Goal: Task Accomplishment & Management: Complete application form

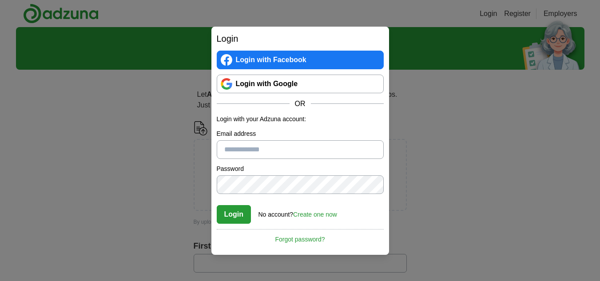
click at [284, 85] on link "Login with Google" at bounding box center [300, 84] width 167 height 19
click at [274, 149] on input "Email address" at bounding box center [300, 149] width 167 height 19
type input "**********"
click at [360, 165] on label "Password" at bounding box center [300, 168] width 167 height 9
click at [189, 182] on div "**********" at bounding box center [300, 140] width 600 height 281
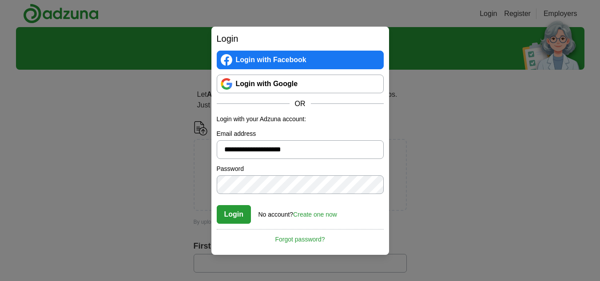
click at [334, 165] on label "Password" at bounding box center [300, 168] width 167 height 9
click at [316, 216] on link "Create one now" at bounding box center [315, 214] width 44 height 7
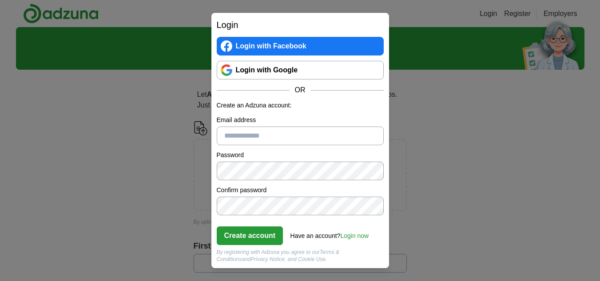
click at [270, 135] on input "Email address" at bounding box center [300, 136] width 167 height 19
type input "**********"
click at [247, 237] on button "Create account" at bounding box center [250, 235] width 67 height 19
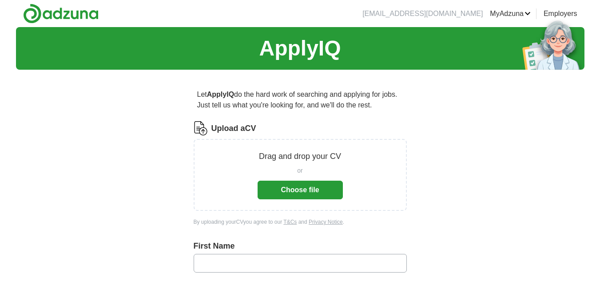
click at [290, 186] on button "Choose file" at bounding box center [300, 190] width 85 height 19
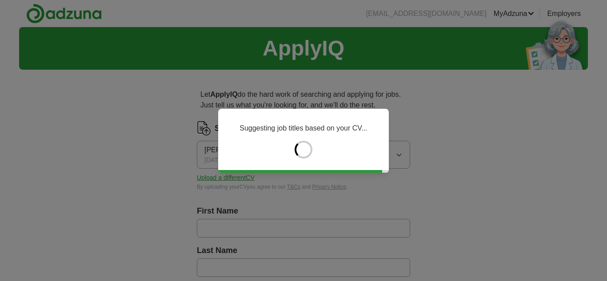
type input "***"
type input "*****"
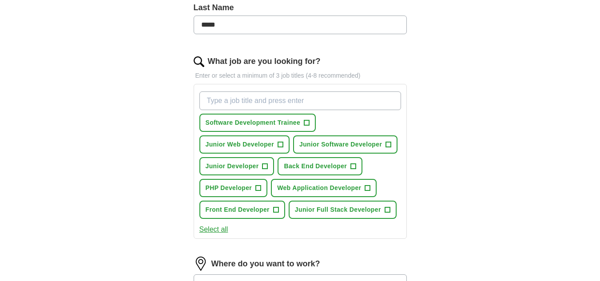
scroll to position [243, 0]
click at [309, 125] on span "+" at bounding box center [306, 122] width 5 height 7
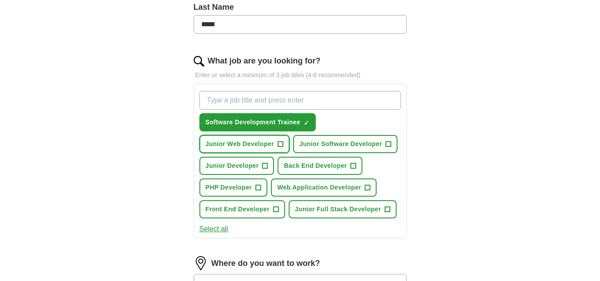
click at [282, 141] on span "+" at bounding box center [280, 144] width 5 height 7
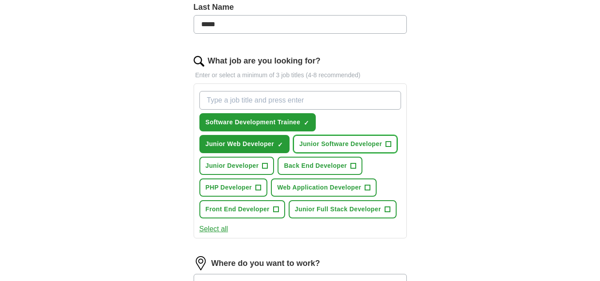
click at [376, 141] on span "Junior Software Developer" at bounding box center [340, 143] width 83 height 9
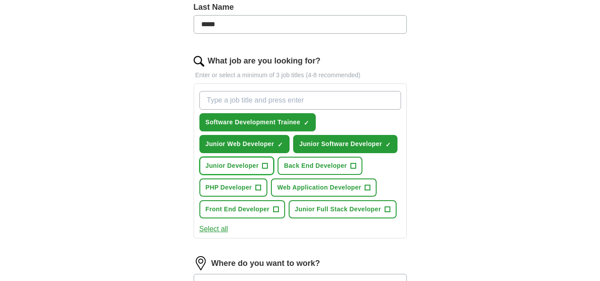
click at [260, 164] on button "Junior Developer +" at bounding box center [236, 166] width 75 height 18
click at [350, 163] on button "Back End Developer +" at bounding box center [320, 166] width 85 height 18
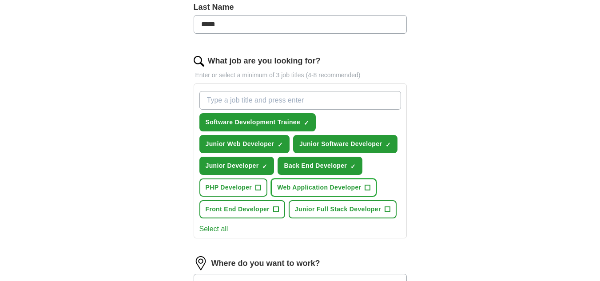
click at [372, 185] on button "Web Application Developer +" at bounding box center [324, 188] width 106 height 18
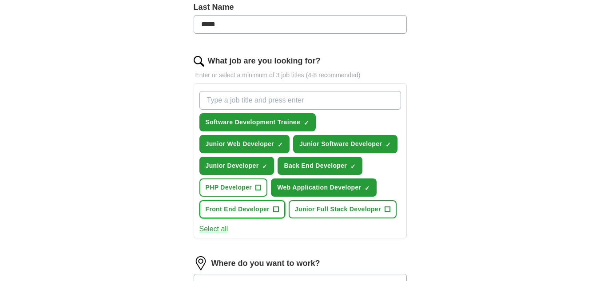
click at [278, 213] on span "+" at bounding box center [275, 209] width 5 height 7
click at [385, 211] on span "+" at bounding box center [387, 209] width 5 height 7
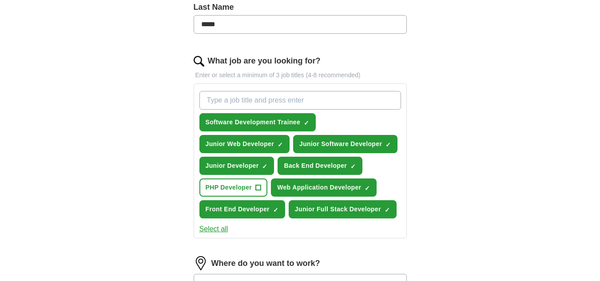
click at [255, 101] on input "What job are you looking for?" at bounding box center [300, 100] width 202 height 19
type input "E"
type input "S"
type input "Junior Engineer"
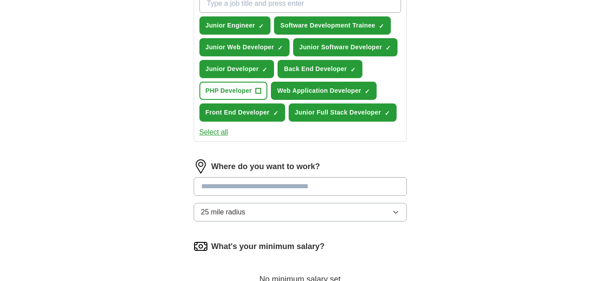
scroll to position [341, 0]
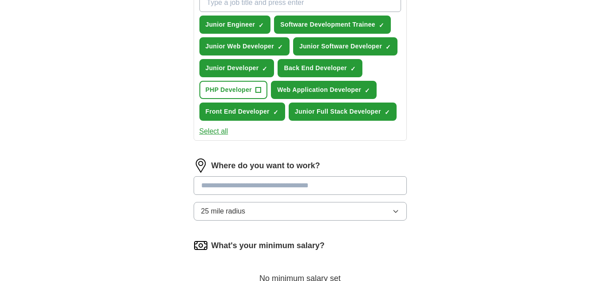
click at [278, 186] on input at bounding box center [300, 185] width 213 height 19
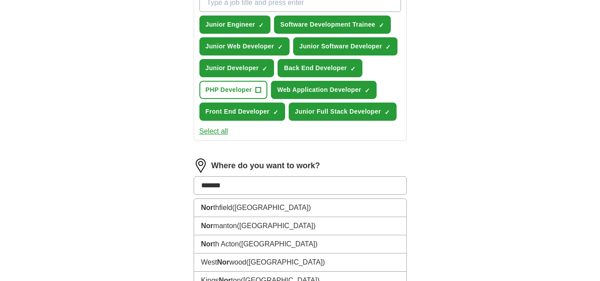
type input "********"
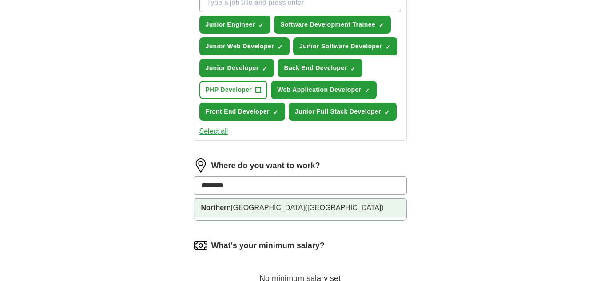
click at [305, 210] on span "([GEOGRAPHIC_DATA])" at bounding box center [344, 208] width 79 height 8
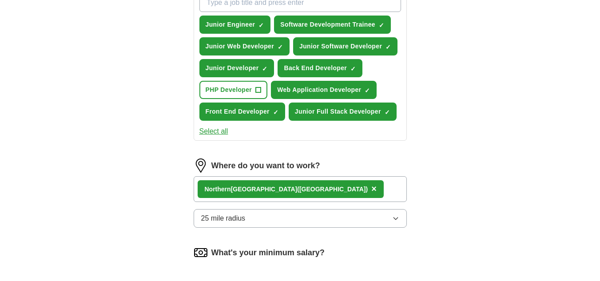
click at [286, 217] on button "25 mile radius" at bounding box center [300, 218] width 213 height 19
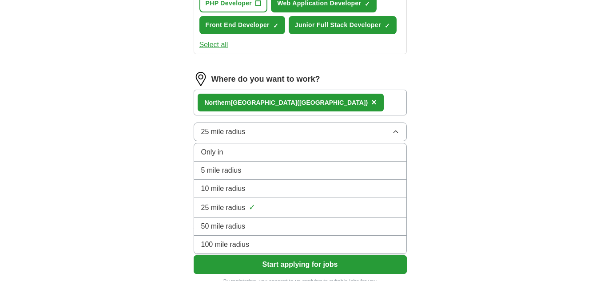
scroll to position [428, 0]
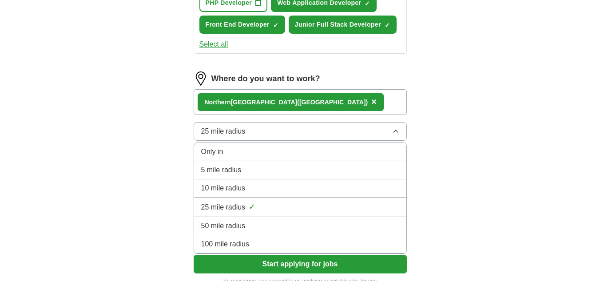
click at [341, 247] on div "100 mile radius" at bounding box center [300, 244] width 198 height 11
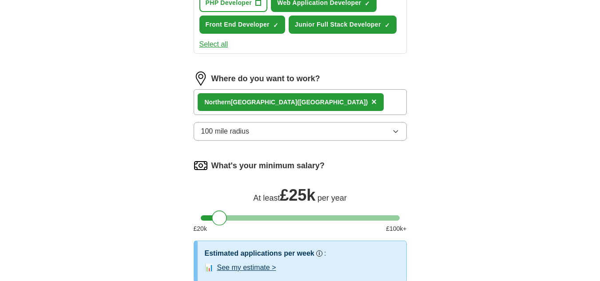
drag, startPoint x: 208, startPoint y: 215, endPoint x: 219, endPoint y: 217, distance: 11.2
click at [219, 217] on div at bounding box center [219, 217] width 15 height 15
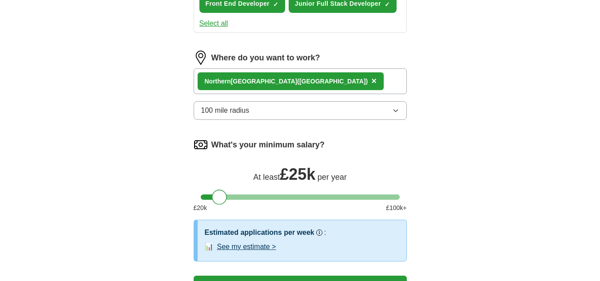
scroll to position [475, 0]
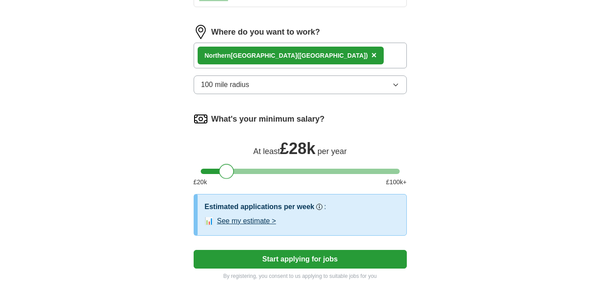
drag, startPoint x: 218, startPoint y: 170, endPoint x: 226, endPoint y: 170, distance: 8.0
click at [226, 170] on div at bounding box center [226, 171] width 15 height 15
click at [254, 223] on button "See my estimate >" at bounding box center [246, 221] width 59 height 11
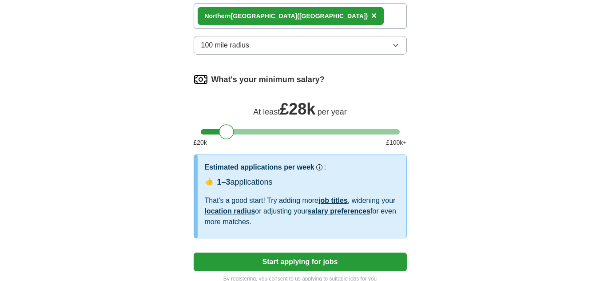
scroll to position [515, 0]
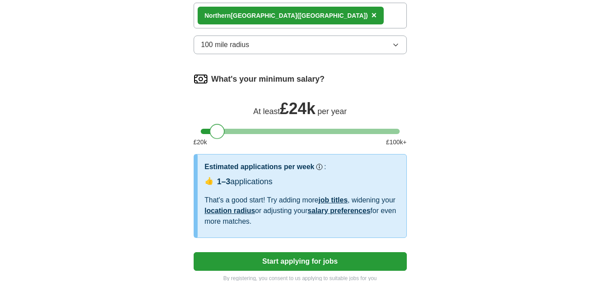
drag, startPoint x: 228, startPoint y: 132, endPoint x: 219, endPoint y: 132, distance: 8.9
click at [219, 132] on div at bounding box center [217, 131] width 15 height 15
drag, startPoint x: 219, startPoint y: 132, endPoint x: 277, endPoint y: 131, distance: 58.2
click at [277, 131] on div at bounding box center [272, 131] width 15 height 15
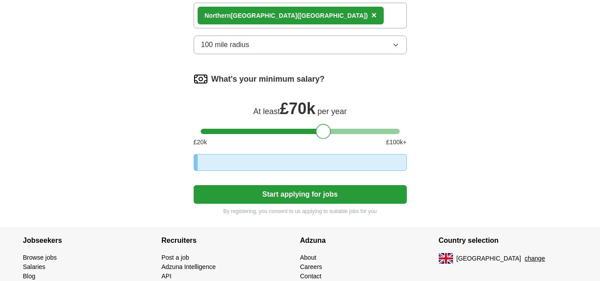
drag, startPoint x: 277, startPoint y: 131, endPoint x: 329, endPoint y: 133, distance: 51.5
click at [329, 133] on div at bounding box center [323, 131] width 15 height 15
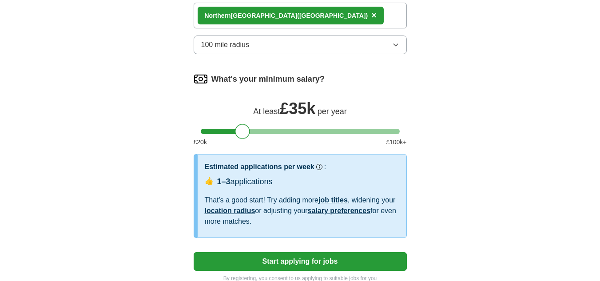
drag, startPoint x: 329, startPoint y: 133, endPoint x: 246, endPoint y: 133, distance: 82.1
click at [246, 133] on div at bounding box center [242, 131] width 15 height 15
drag, startPoint x: 246, startPoint y: 133, endPoint x: 232, endPoint y: 133, distance: 14.2
click at [232, 133] on div at bounding box center [228, 131] width 15 height 15
click at [280, 52] on button "100 mile radius" at bounding box center [300, 45] width 213 height 19
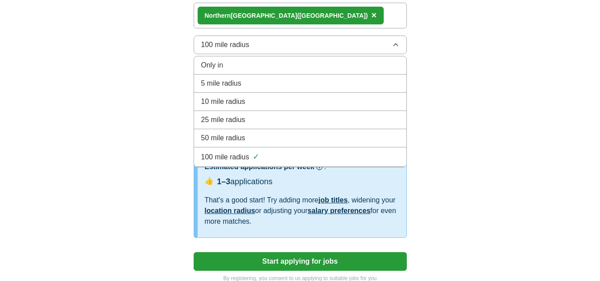
click at [259, 138] on div "50 mile radius" at bounding box center [300, 138] width 198 height 11
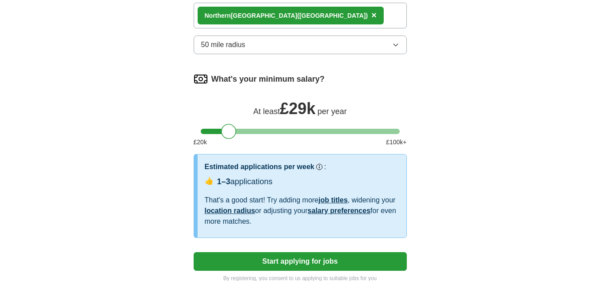
click at [243, 40] on span "50 mile radius" at bounding box center [223, 45] width 44 height 11
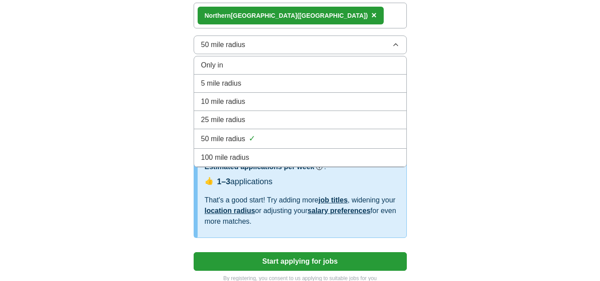
click at [243, 148] on li "50 mile radius ✓" at bounding box center [300, 139] width 212 height 20
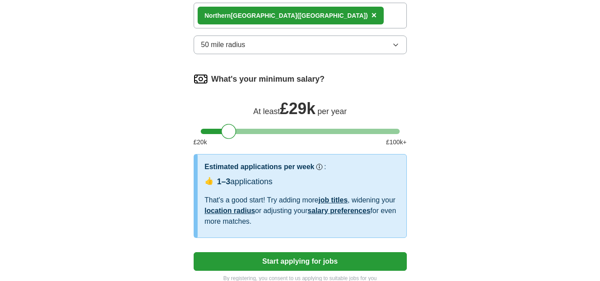
click at [236, 47] on span "50 mile radius" at bounding box center [223, 45] width 44 height 11
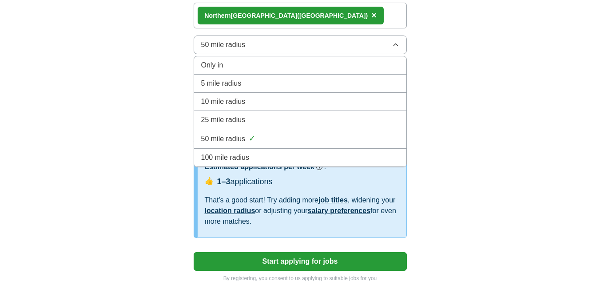
click at [243, 161] on span "100 mile radius" at bounding box center [225, 157] width 48 height 11
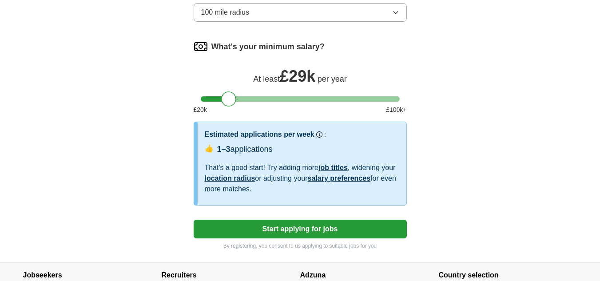
scroll to position [539, 0]
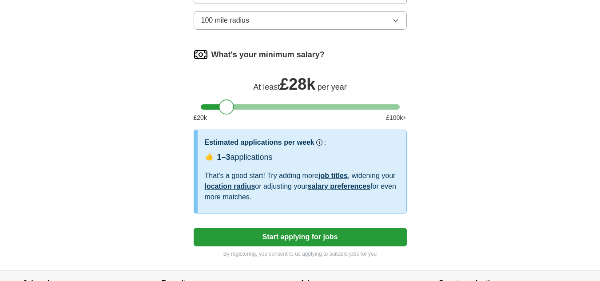
click at [227, 109] on div at bounding box center [226, 106] width 15 height 15
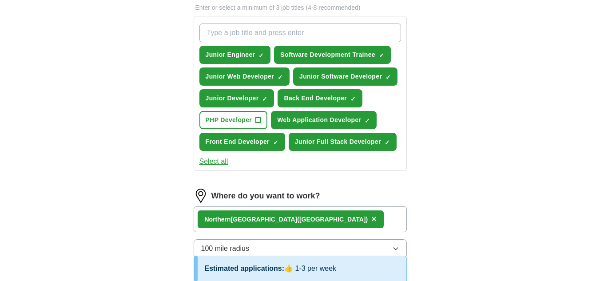
scroll to position [305, 0]
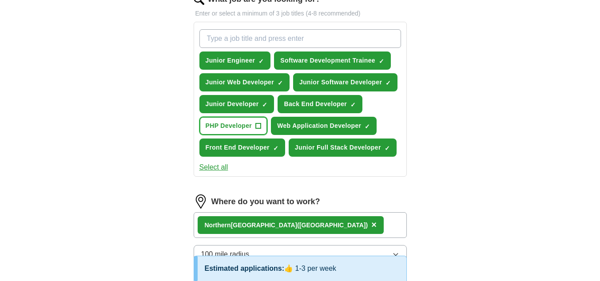
click at [264, 128] on button "PHP Developer +" at bounding box center [233, 126] width 68 height 18
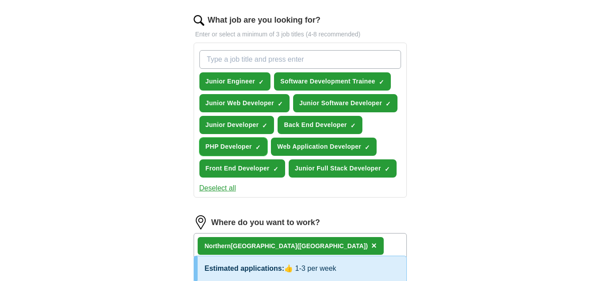
scroll to position [285, 0]
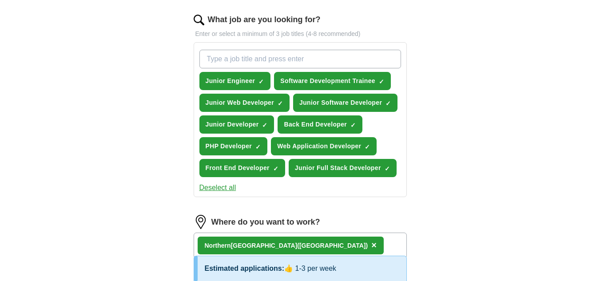
click at [290, 60] on input "What job are you looking for?" at bounding box center [300, 59] width 202 height 19
type input "Web Development"
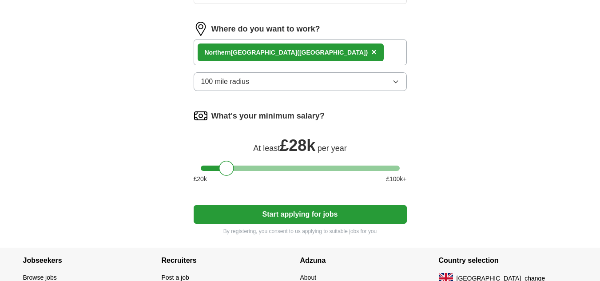
scroll to position [501, 0]
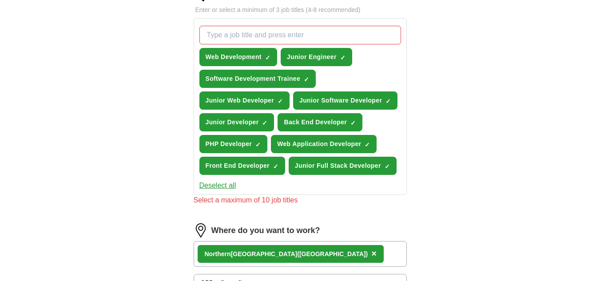
scroll to position [308, 0]
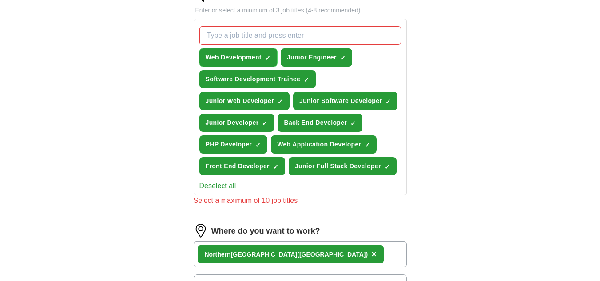
click at [0, 0] on span "×" at bounding box center [0, 0] width 0 height 0
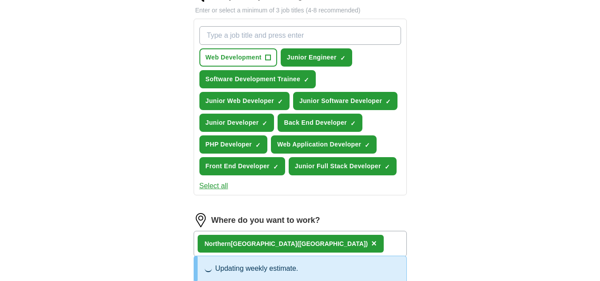
click at [488, 110] on div "ApplyIQ Let ApplyIQ do the hard work of searching and applying for jobs. Just t…" at bounding box center [300, 126] width 568 height 814
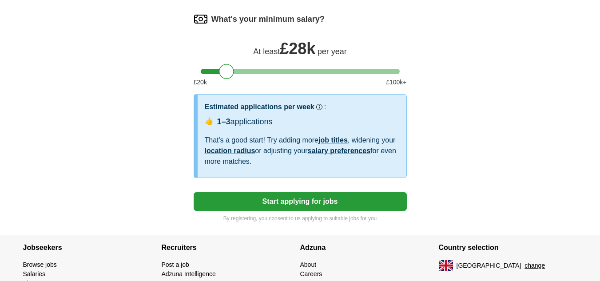
scroll to position [597, 0]
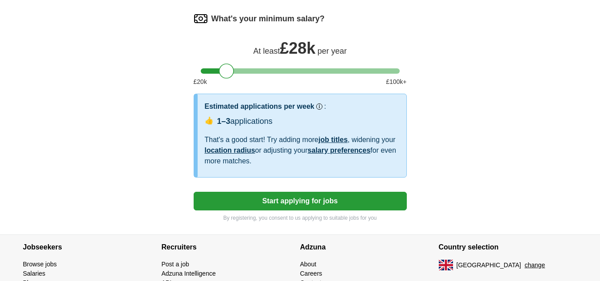
click at [322, 194] on button "Start applying for jobs" at bounding box center [300, 201] width 213 height 19
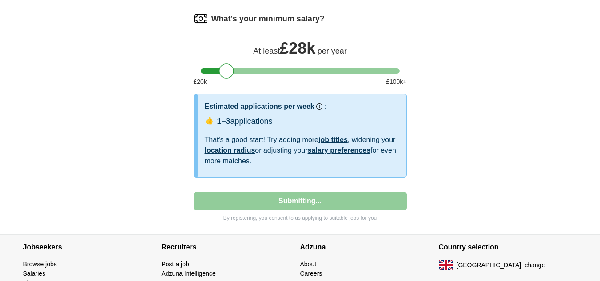
select select "**"
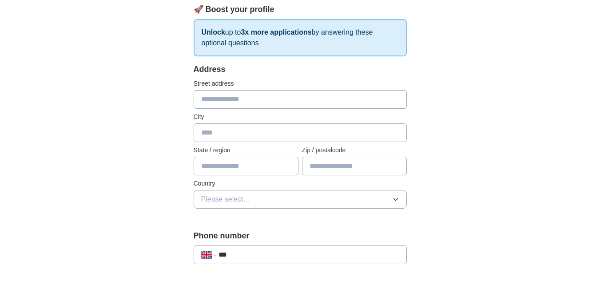
scroll to position [130, 0]
click at [242, 103] on input "text" at bounding box center [300, 99] width 213 height 19
type input "**********"
click at [235, 131] on input "text" at bounding box center [300, 132] width 213 height 19
type input "**********"
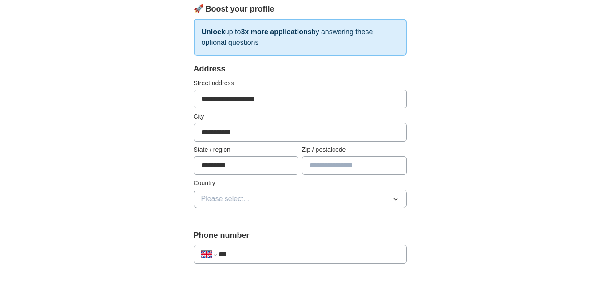
type input "*********"
type input "*******"
click at [254, 200] on button "Please select..." at bounding box center [300, 199] width 213 height 19
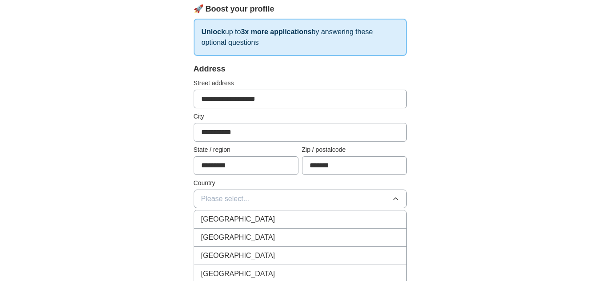
click at [244, 215] on span "[GEOGRAPHIC_DATA]" at bounding box center [238, 219] width 74 height 11
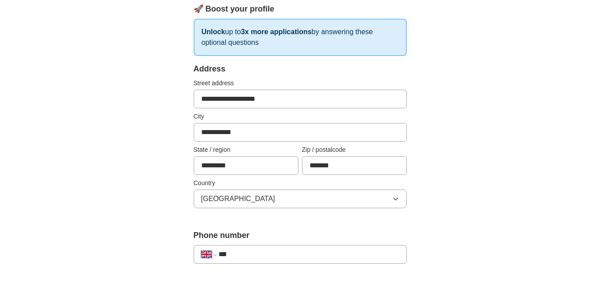
click at [401, 213] on div "**********" at bounding box center [300, 141] width 213 height 156
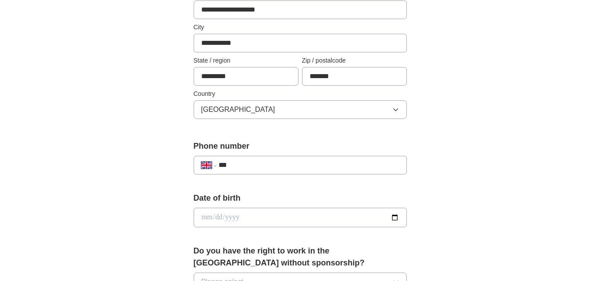
scroll to position [221, 0]
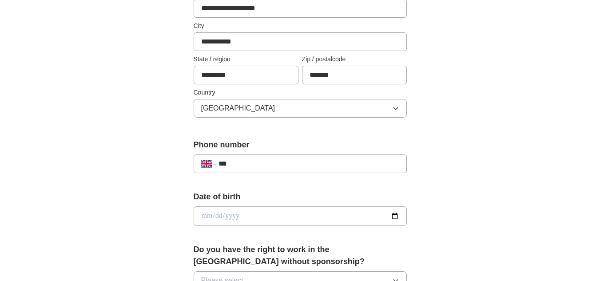
click at [313, 222] on input "date" at bounding box center [300, 216] width 213 height 20
type input "**********"
click at [448, 191] on div "**********" at bounding box center [300, 204] width 568 height 797
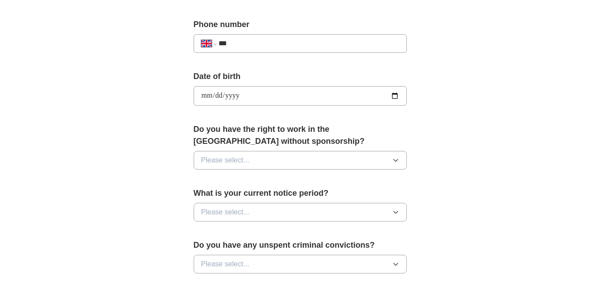
scroll to position [342, 0]
click at [343, 163] on button "Please select..." at bounding box center [300, 159] width 213 height 19
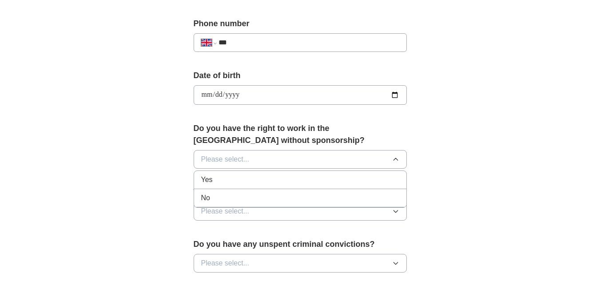
click at [295, 196] on div "No" at bounding box center [300, 198] width 198 height 11
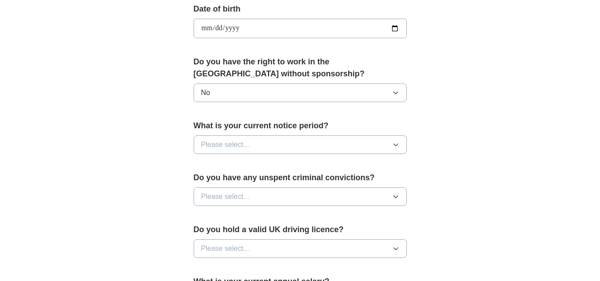
scroll to position [409, 0]
click at [324, 147] on button "Please select..." at bounding box center [300, 144] width 213 height 19
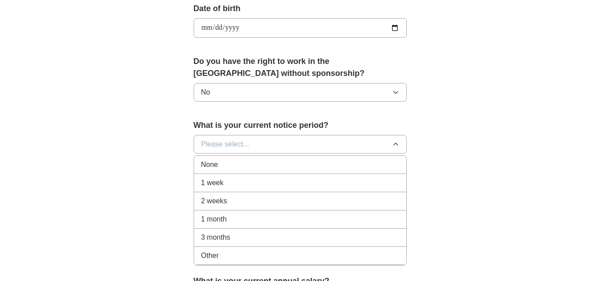
click at [258, 217] on div "1 month" at bounding box center [300, 219] width 198 height 11
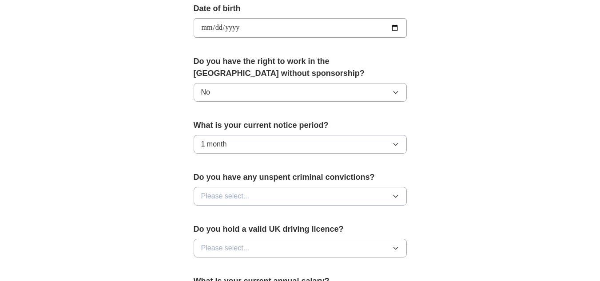
click at [485, 190] on div "**********" at bounding box center [300, 16] width 568 height 797
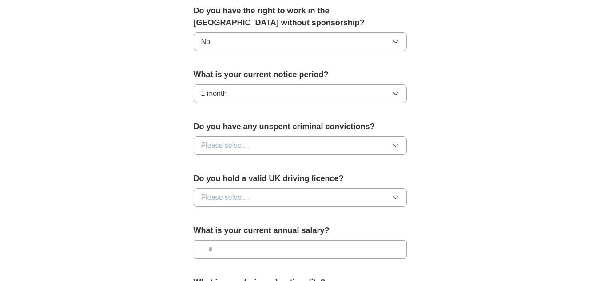
scroll to position [462, 0]
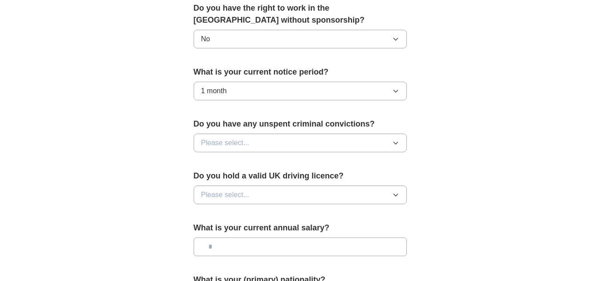
click at [345, 154] on div "Do you have any unspent criminal convictions? Please select..." at bounding box center [300, 138] width 213 height 41
click at [318, 147] on button "Please select..." at bounding box center [300, 143] width 213 height 19
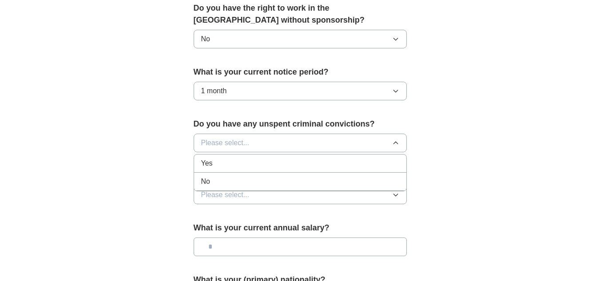
click at [293, 186] on div "No" at bounding box center [300, 181] width 198 height 11
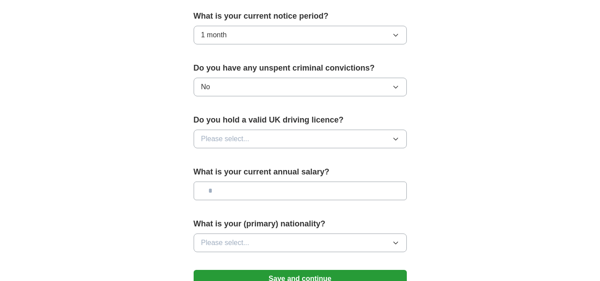
scroll to position [520, 0]
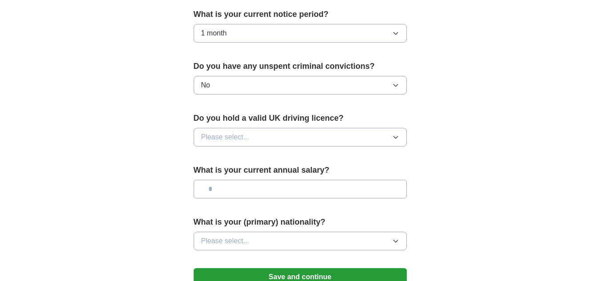
click at [301, 128] on button "Please select..." at bounding box center [300, 137] width 213 height 19
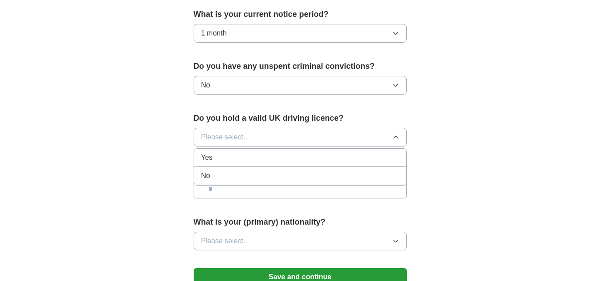
click at [257, 153] on div "Yes" at bounding box center [300, 157] width 198 height 11
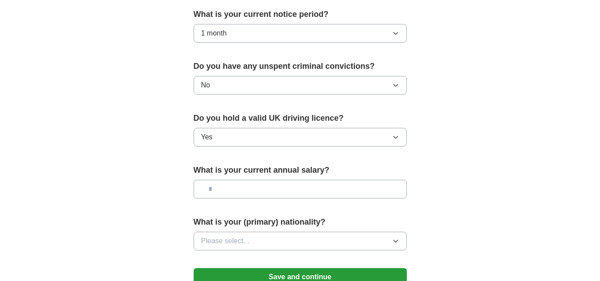
click at [301, 188] on input "text" at bounding box center [300, 189] width 213 height 19
type input "*******"
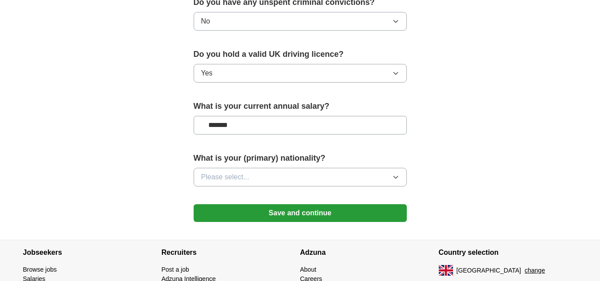
scroll to position [584, 0]
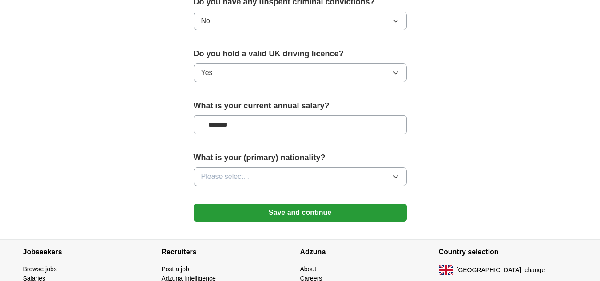
click at [292, 175] on button "Please select..." at bounding box center [300, 176] width 213 height 19
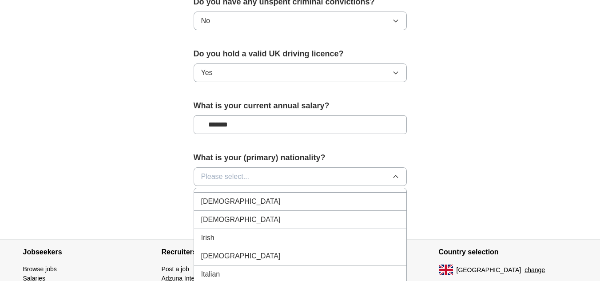
scroll to position [1490, 0]
click at [278, 235] on div "Irish" at bounding box center [300, 236] width 198 height 11
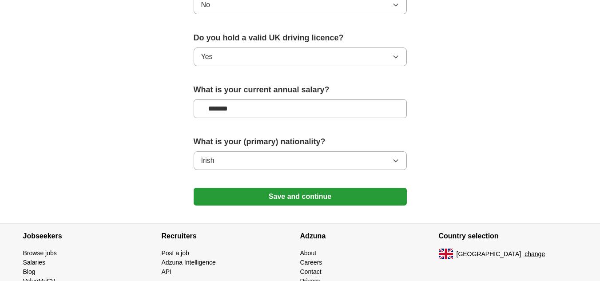
click at [299, 199] on button "Save and continue" at bounding box center [300, 197] width 213 height 18
